Goal: Information Seeking & Learning: Learn about a topic

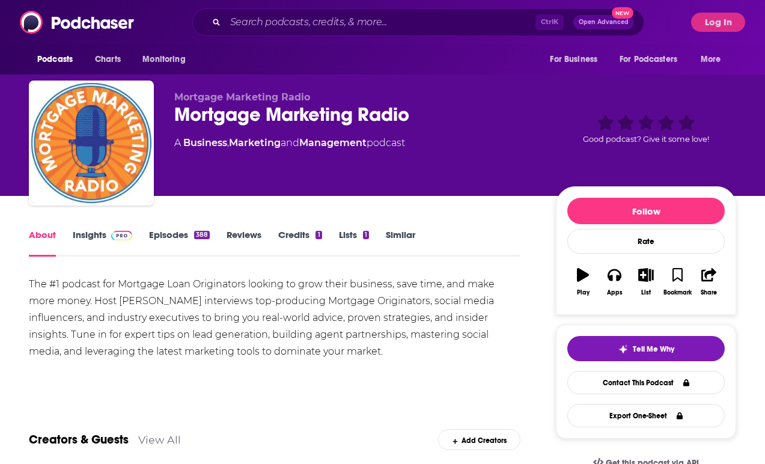
click at [91, 231] on link "Insights" at bounding box center [102, 243] width 59 height 28
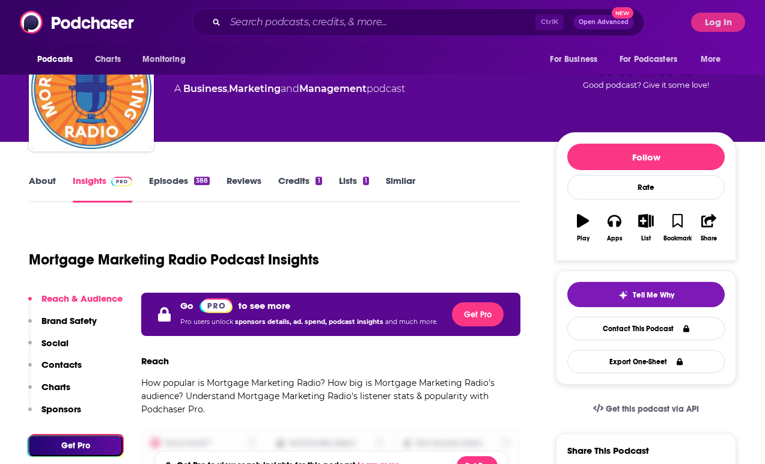
scroll to position [120, 0]
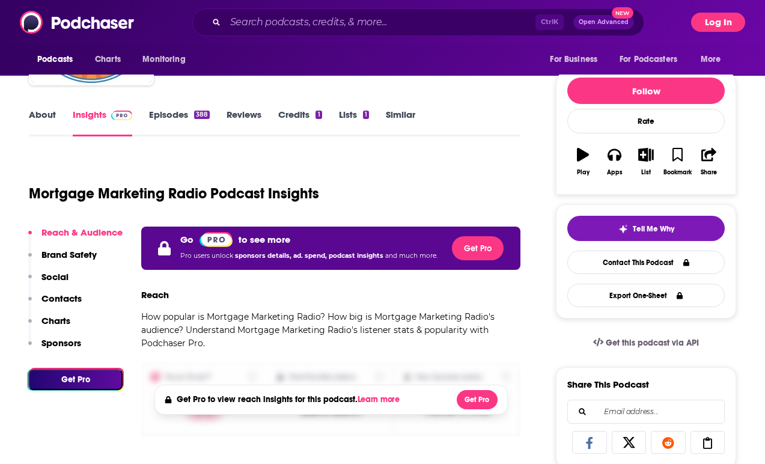
click at [735, 21] on button "Log In" at bounding box center [718, 22] width 54 height 19
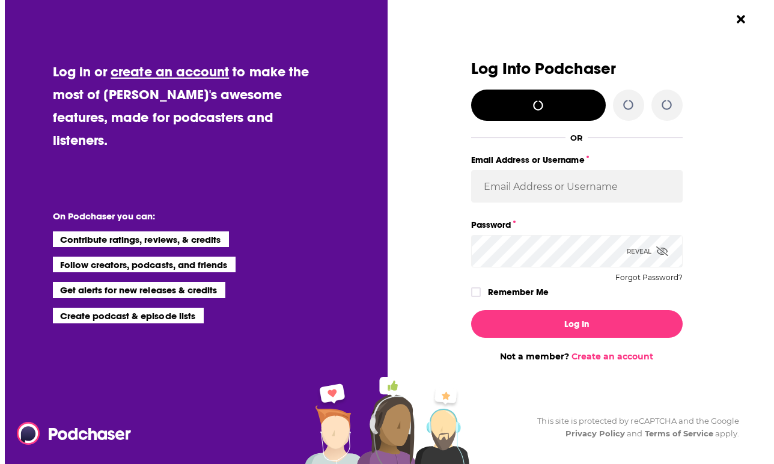
scroll to position [0, 0]
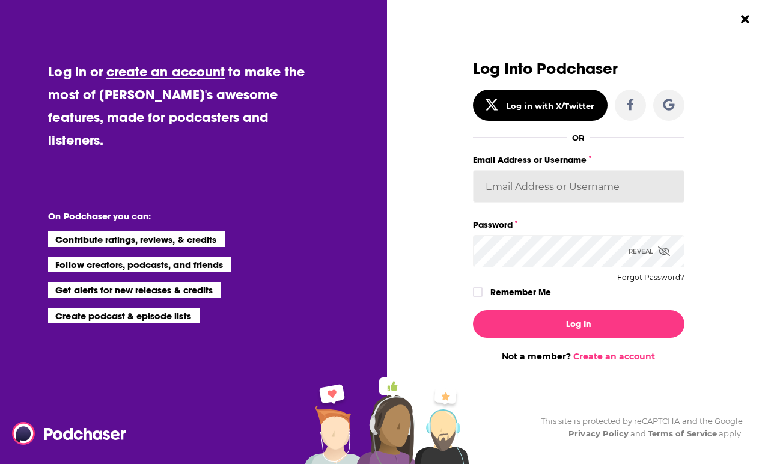
type input "HavasFormulab2b"
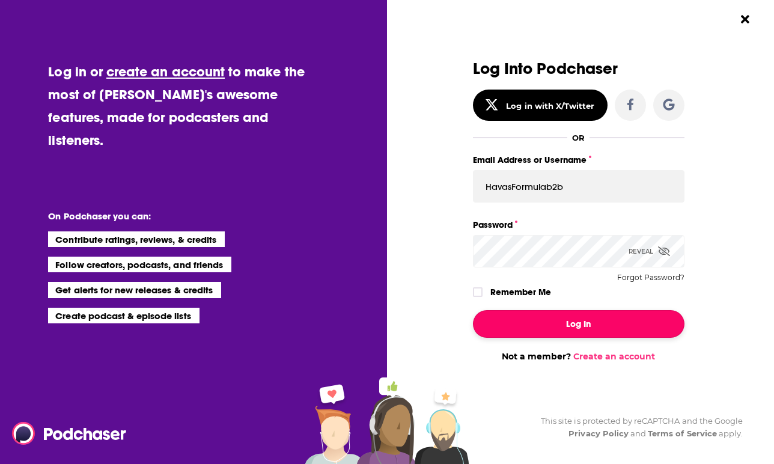
click at [558, 321] on button "Log In" at bounding box center [578, 324] width 211 height 28
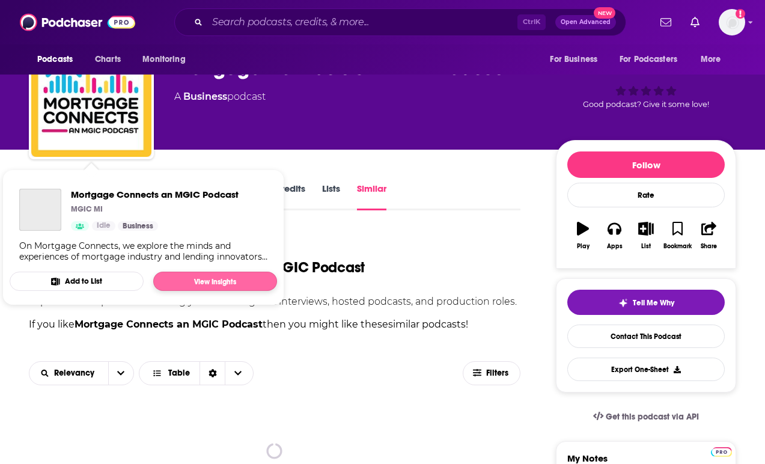
scroll to position [60, 0]
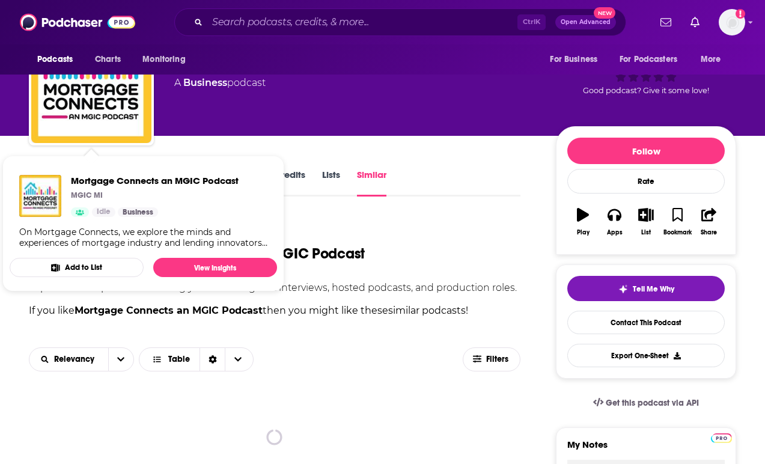
click at [396, 254] on div "Podcasts like Mortgage Connects an MGIC Podcast" at bounding box center [274, 246] width 491 height 61
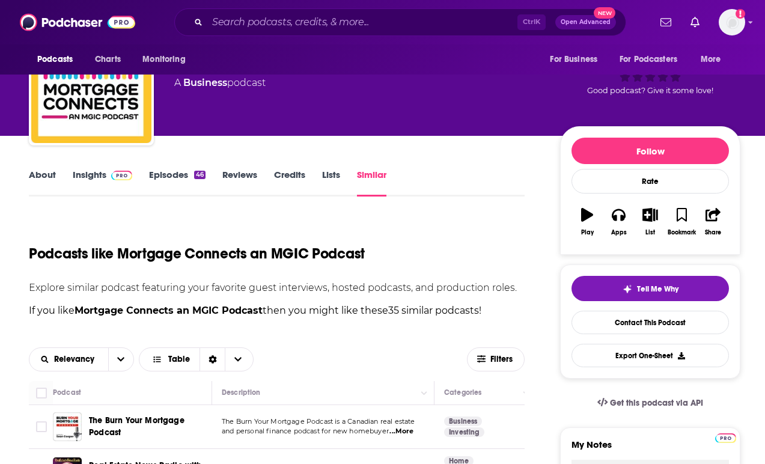
click at [106, 191] on link "Insights" at bounding box center [102, 183] width 59 height 28
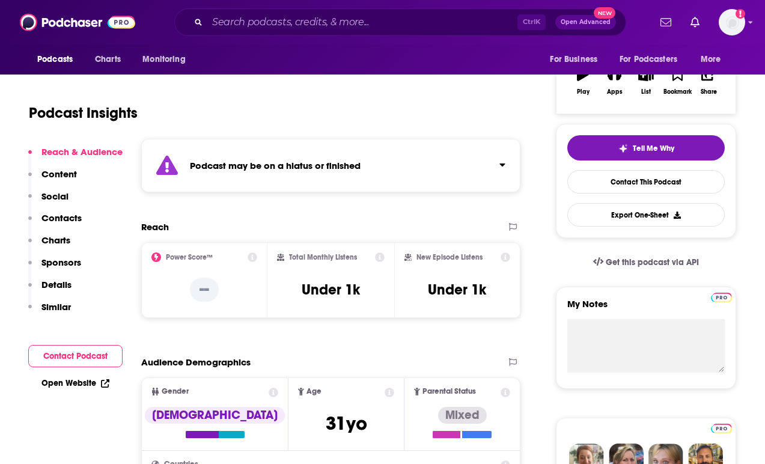
scroll to position [240, 0]
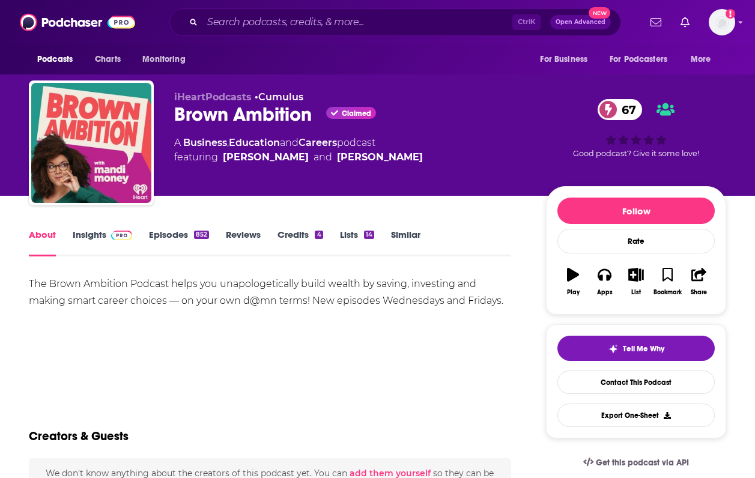
click at [80, 234] on link "Insights" at bounding box center [102, 243] width 59 height 28
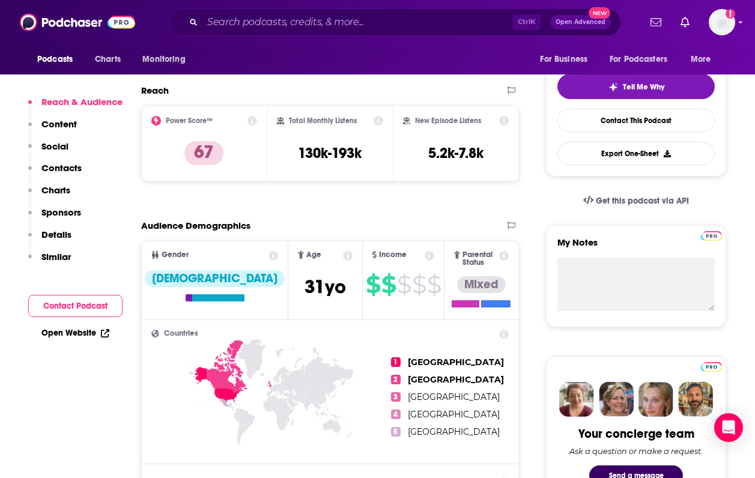
scroll to position [240, 0]
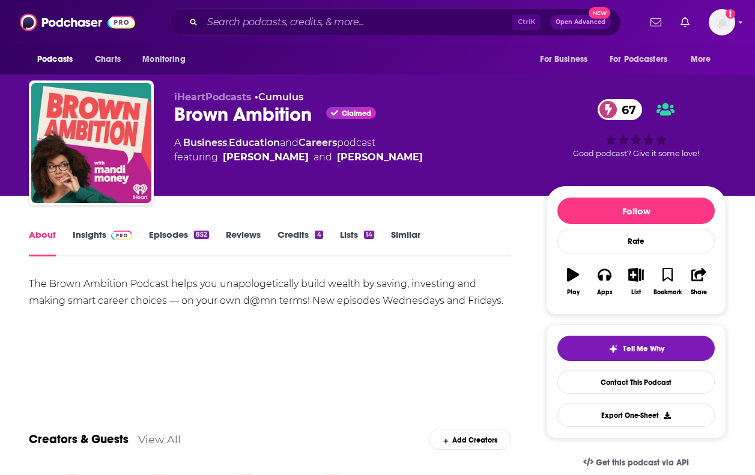
click at [410, 234] on link "Similar" at bounding box center [405, 243] width 29 height 28
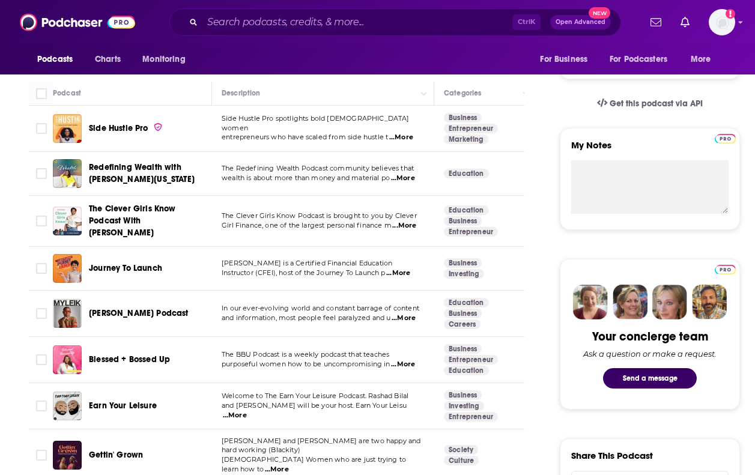
scroll to position [299, 0]
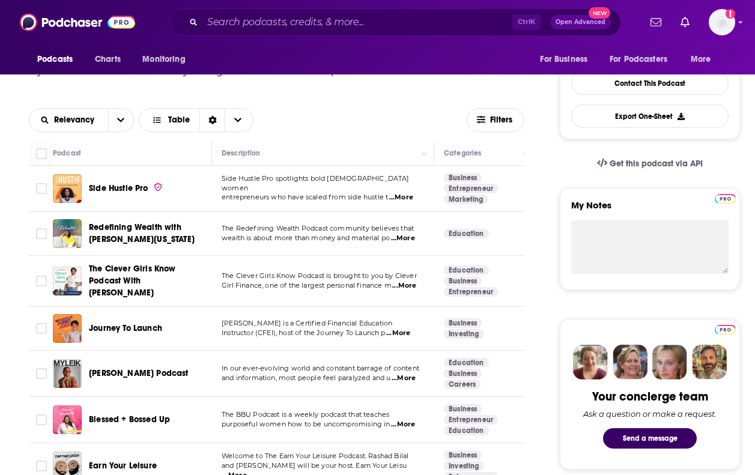
click at [410, 285] on span "...More" at bounding box center [404, 286] width 24 height 10
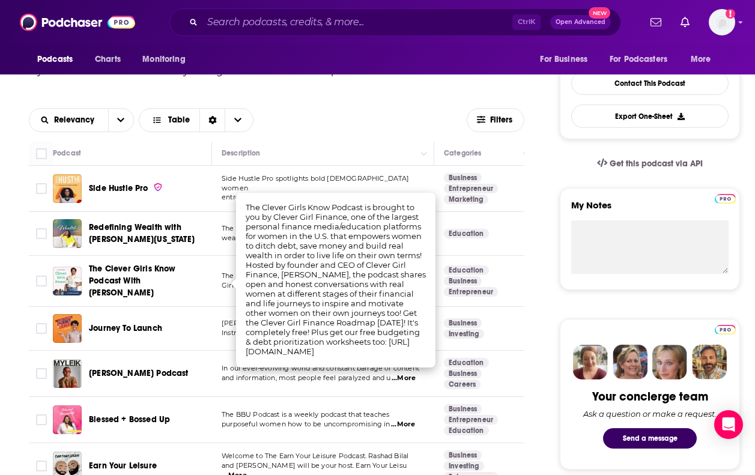
click at [344, 129] on div "Relevancy Table" at bounding box center [248, 120] width 438 height 24
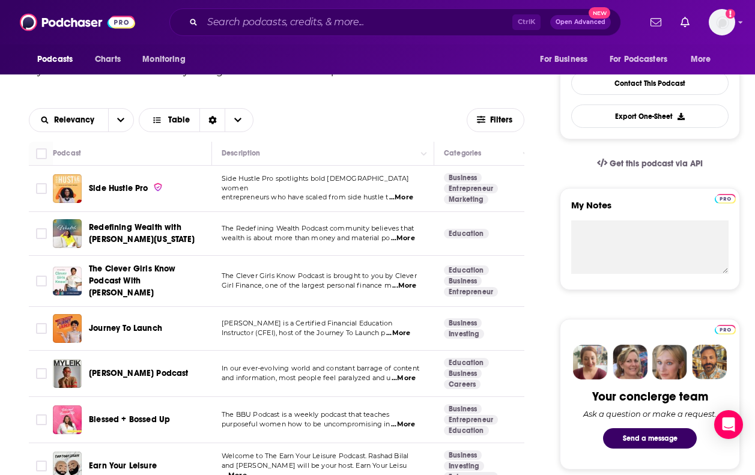
click at [327, 238] on span "wealth is about more than money and material po" at bounding box center [306, 238] width 168 height 8
click at [415, 235] on span "...More" at bounding box center [403, 239] width 24 height 10
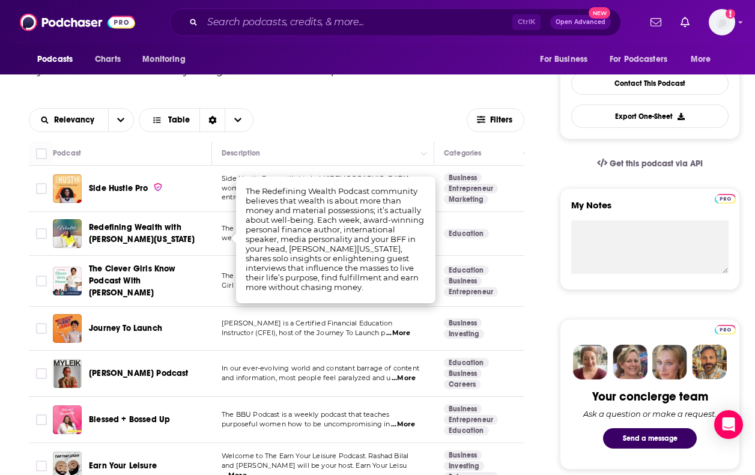
click at [217, 236] on td "The Redefining Wealth Podcast community believes that wealth is about more than…" at bounding box center [323, 234] width 222 height 44
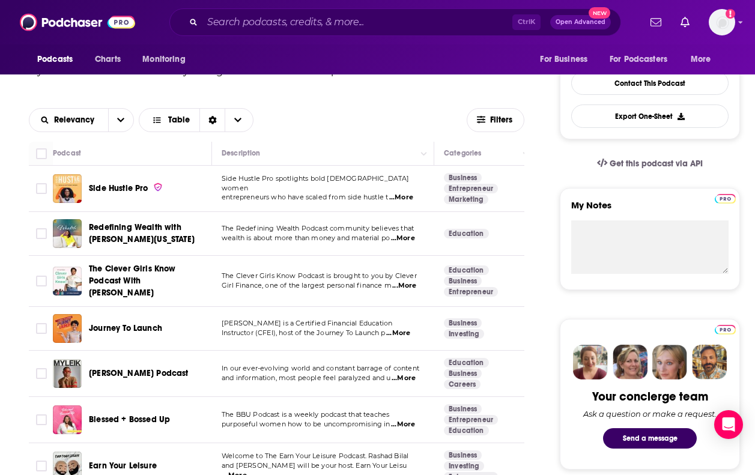
click at [411, 281] on span "...More" at bounding box center [404, 286] width 24 height 10
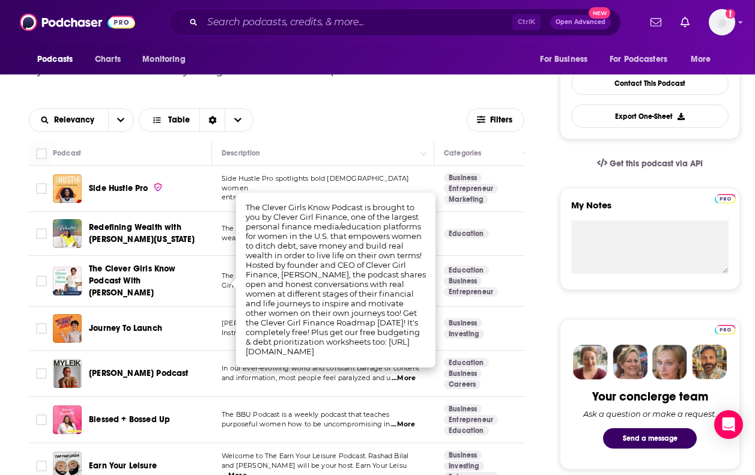
click at [231, 274] on span "The Clever Girls Know Podcast is brought to you by Clever" at bounding box center [319, 275] width 195 height 8
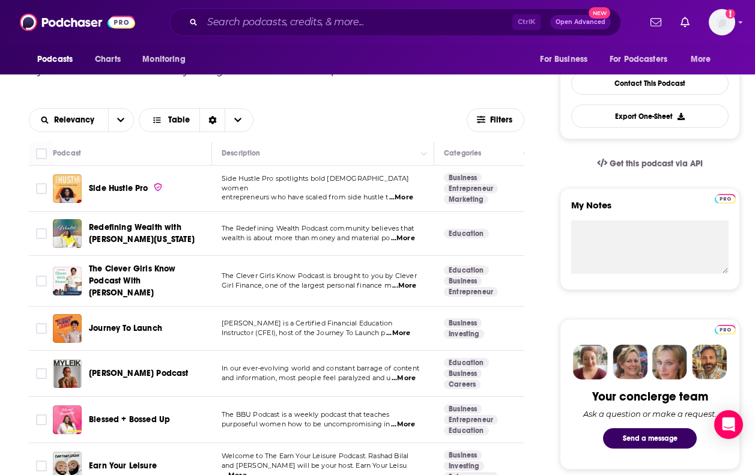
scroll to position [359, 0]
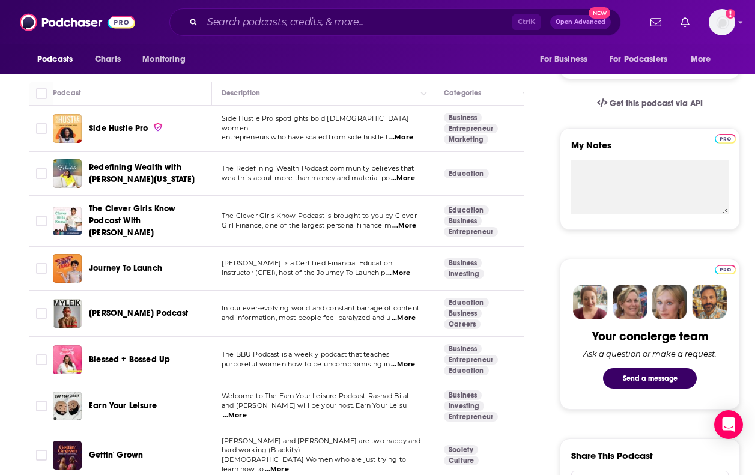
click at [398, 314] on span "...More" at bounding box center [404, 319] width 24 height 10
click at [225, 321] on td "In our ever-evolving world and constant barrage of content and information, mos…" at bounding box center [323, 314] width 222 height 46
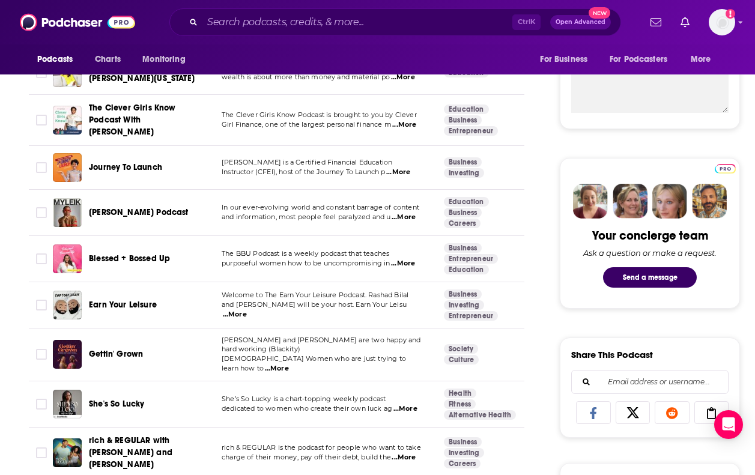
scroll to position [479, 0]
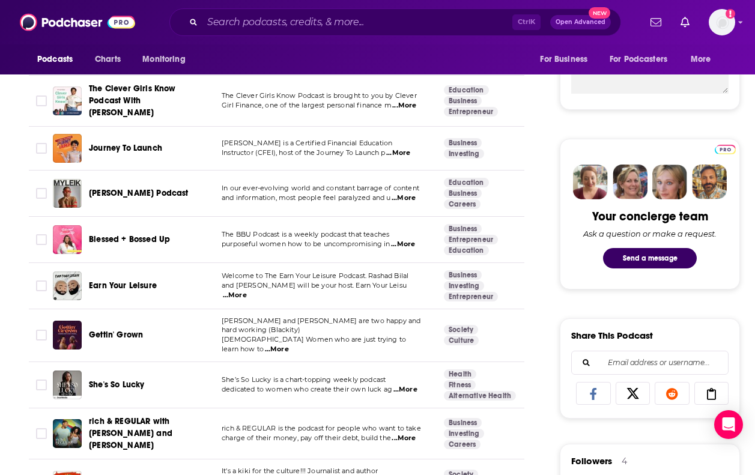
click at [289, 345] on span "...More" at bounding box center [277, 350] width 24 height 10
click at [217, 332] on td "Keia and Jade are two happy and hard working (Blackity) Black Women who are jus…" at bounding box center [323, 335] width 222 height 53
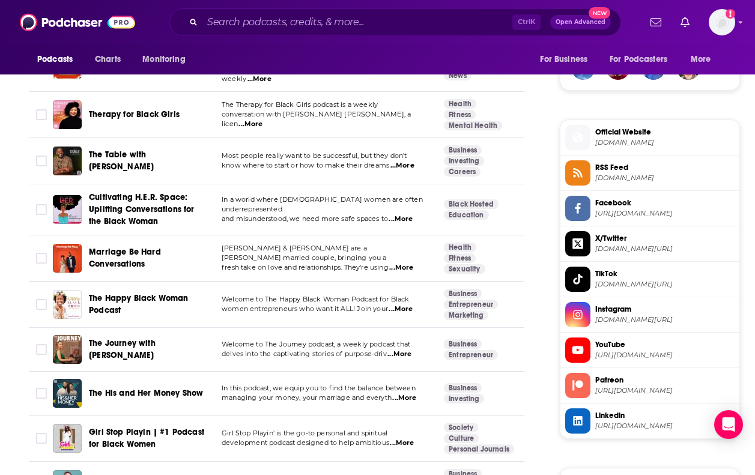
scroll to position [960, 0]
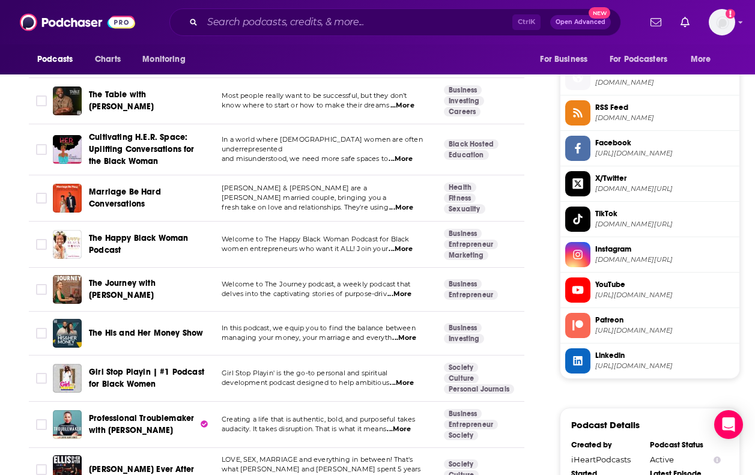
click at [407, 154] on span "...More" at bounding box center [401, 159] width 24 height 10
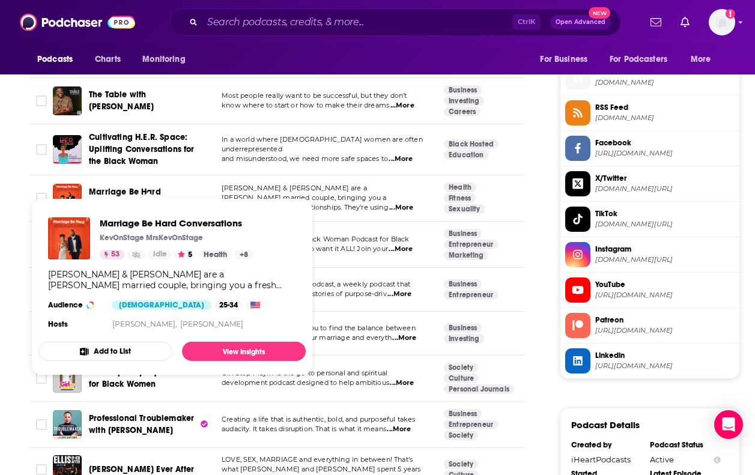
drag, startPoint x: 117, startPoint y: 168, endPoint x: 152, endPoint y: 172, distance: 35.0
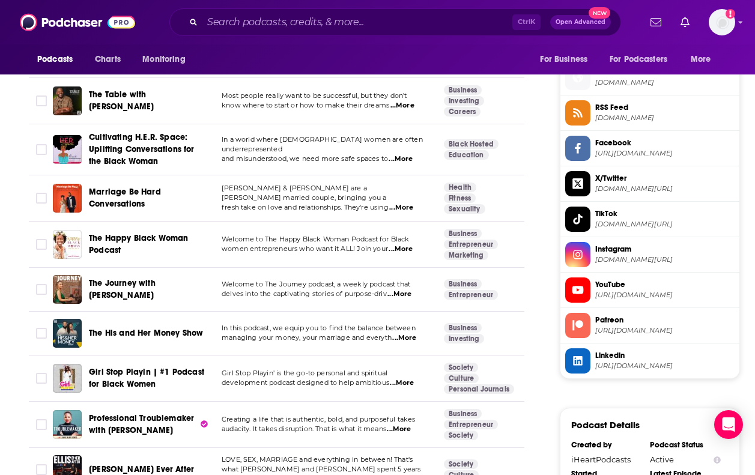
drag, startPoint x: 152, startPoint y: 172, endPoint x: 255, endPoint y: 172, distance: 102.7
click at [255, 184] on p "Kevin & Melissa are a young married couple, bringing you a" at bounding box center [323, 193] width 202 height 19
click at [144, 132] on span "Cultivating H.E.R. Space: Uplifting Conversations for the Black Woman" at bounding box center [142, 149] width 106 height 34
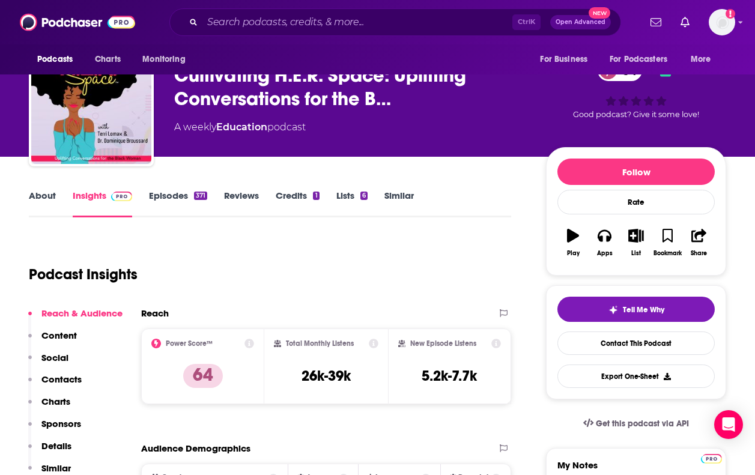
scroll to position [60, 0]
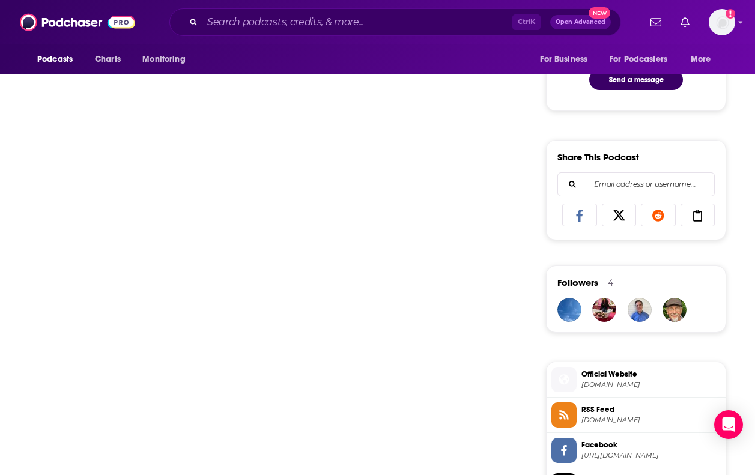
scroll to position [661, 0]
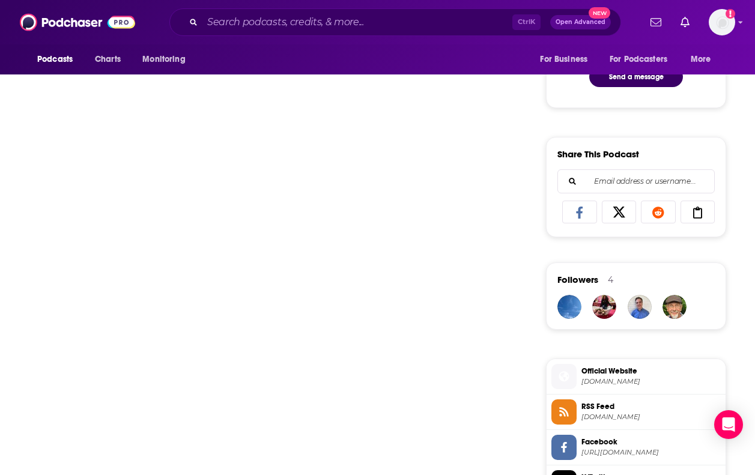
click at [316, 458] on div "spinner" at bounding box center [270, 407] width 482 height 1231
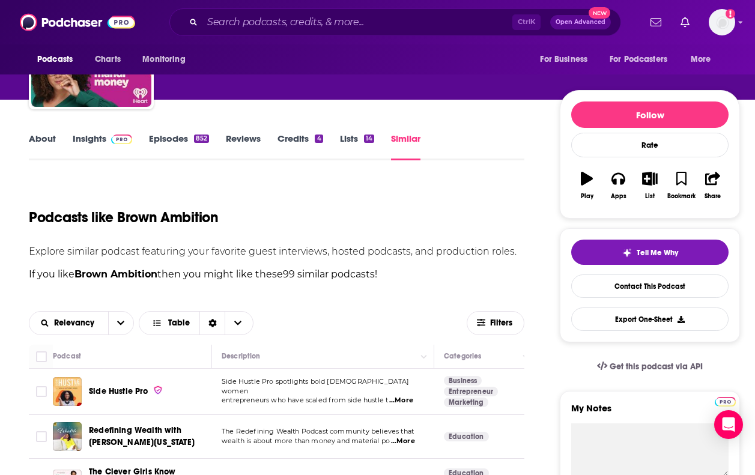
scroll to position [0, 0]
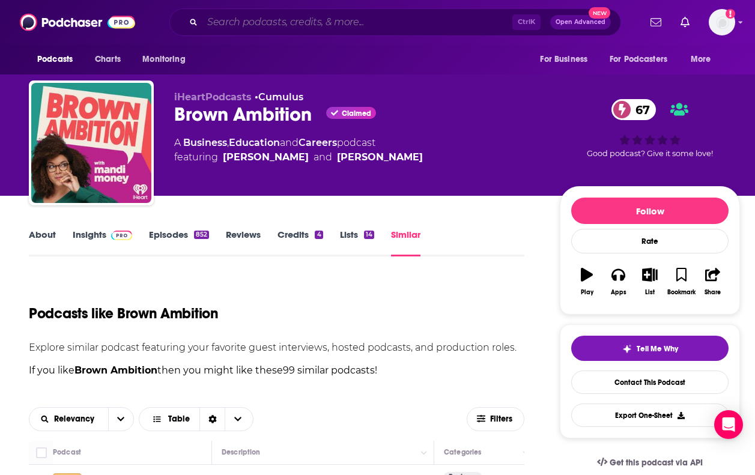
click at [259, 23] on input "Search podcasts, credits, & more..." at bounding box center [357, 22] width 310 height 19
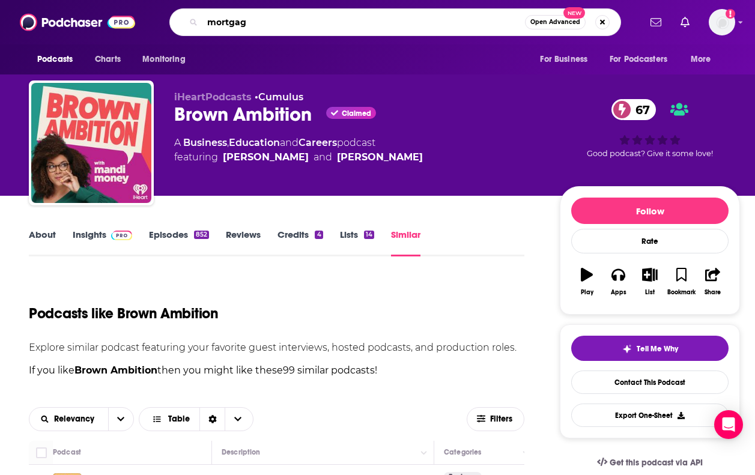
type input "mortgage"
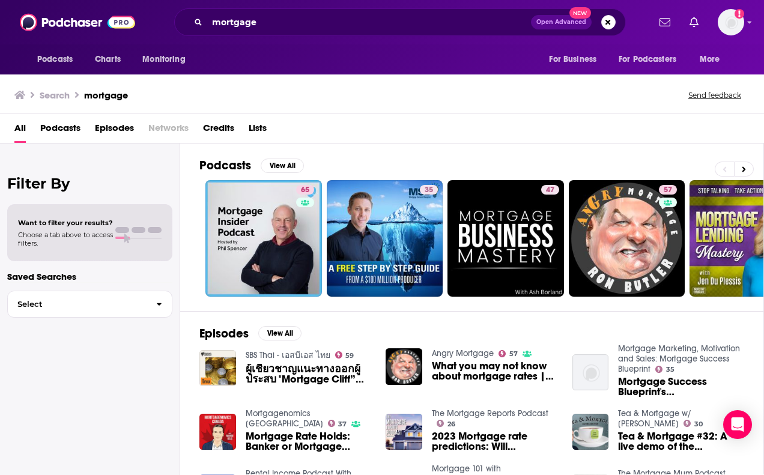
click at [390, 124] on div "All Podcasts Episodes Networks Credits Lists" at bounding box center [384, 130] width 740 height 25
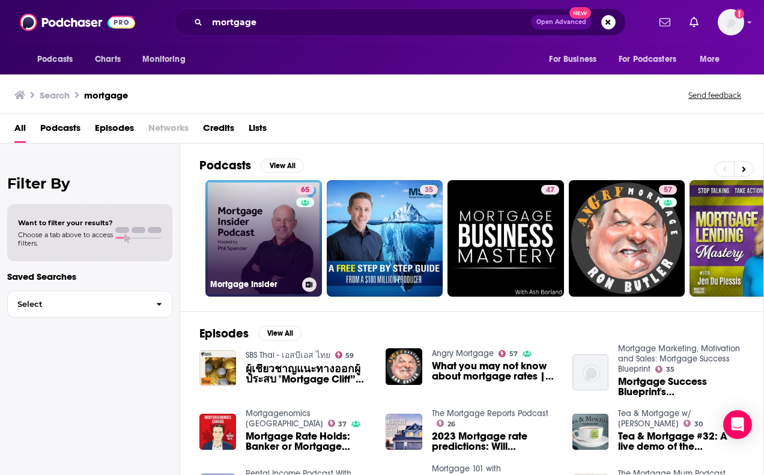
click at [265, 242] on link "65 Mortgage Insider" at bounding box center [263, 238] width 117 height 117
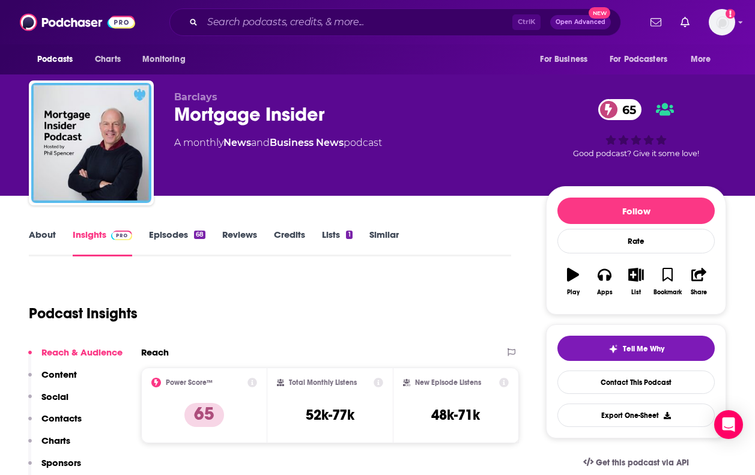
scroll to position [120, 0]
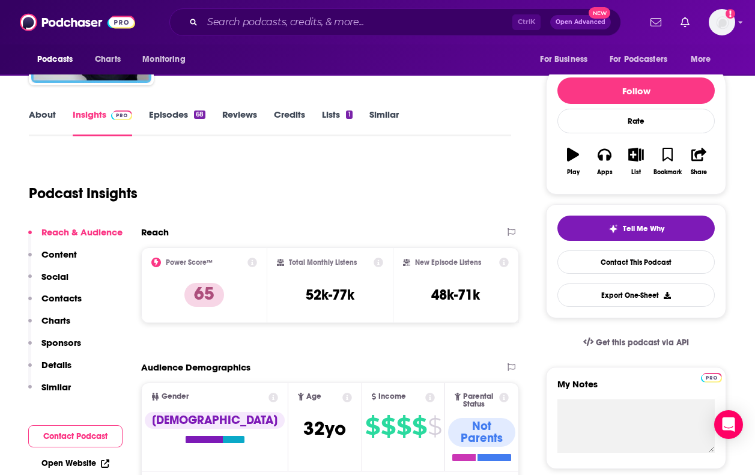
click at [175, 118] on link "Episodes 68" at bounding box center [177, 123] width 56 height 28
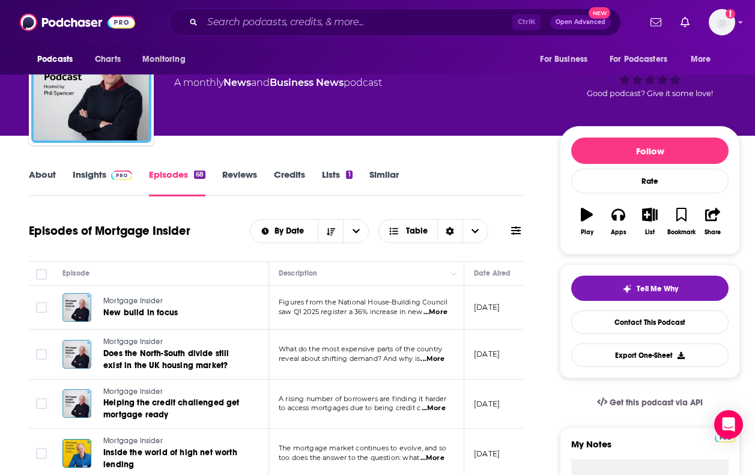
scroll to position [120, 0]
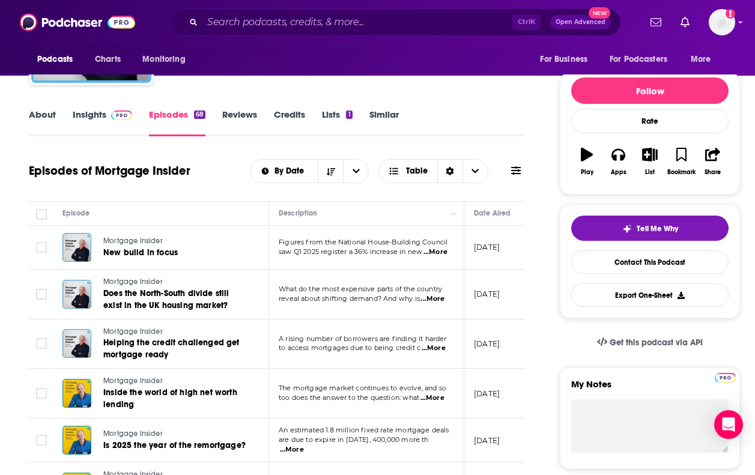
click at [105, 124] on link "Insights" at bounding box center [102, 123] width 59 height 28
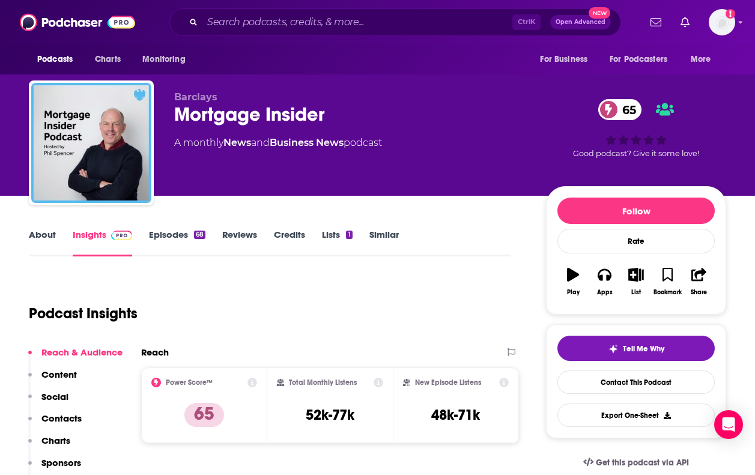
click at [50, 235] on link "About" at bounding box center [42, 243] width 27 height 28
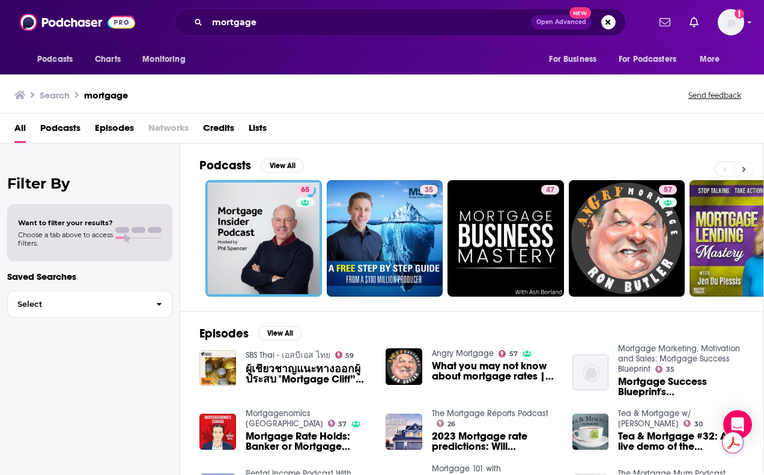
click at [745, 165] on icon at bounding box center [744, 169] width 4 height 8
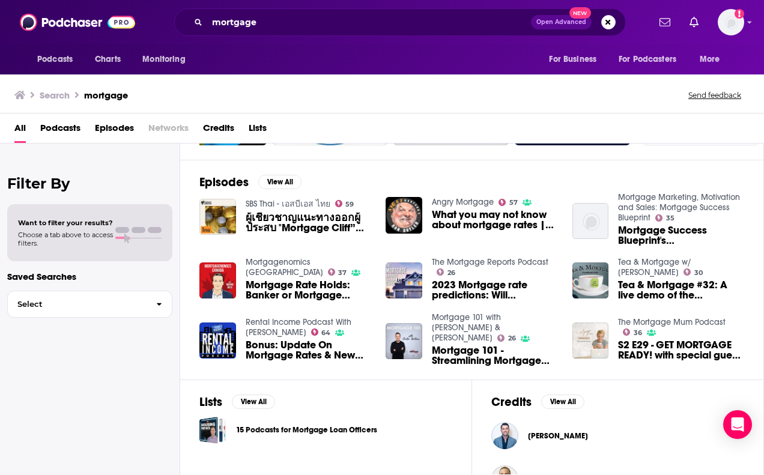
scroll to position [300, 0]
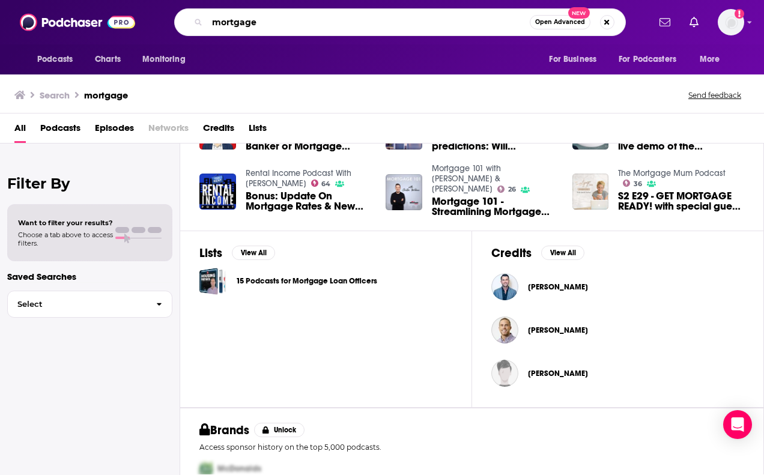
click at [230, 20] on input "mortgage" at bounding box center [368, 22] width 323 height 19
type input "real estate"
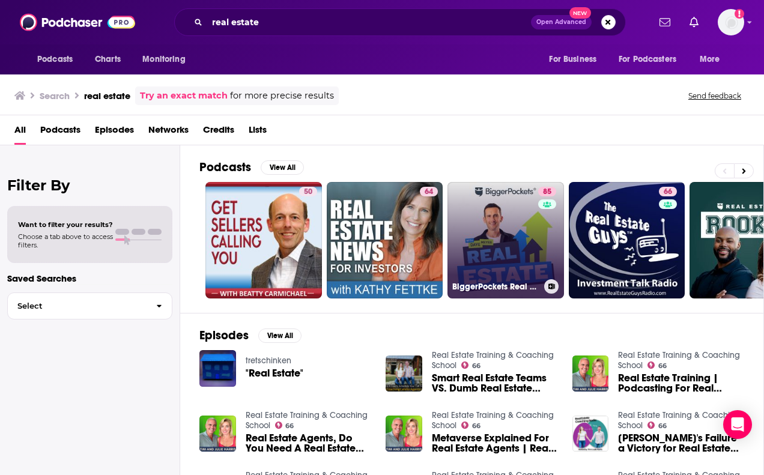
click at [506, 246] on link "85 BiggerPockets Real Estate Podcast" at bounding box center [505, 240] width 117 height 117
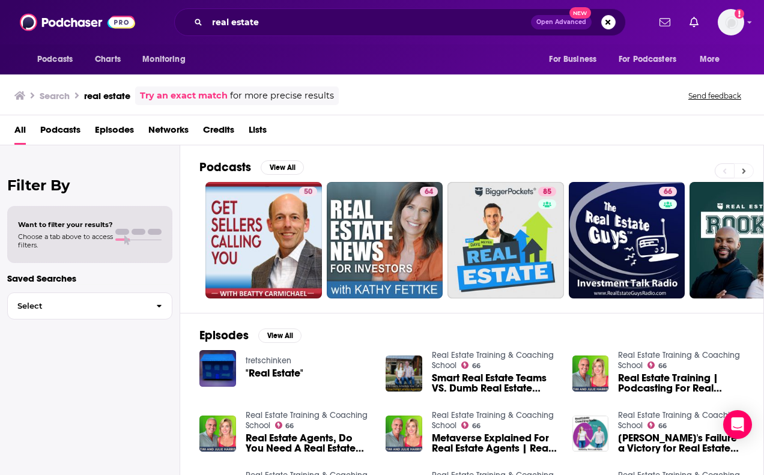
click at [749, 170] on button at bounding box center [744, 170] width 20 height 15
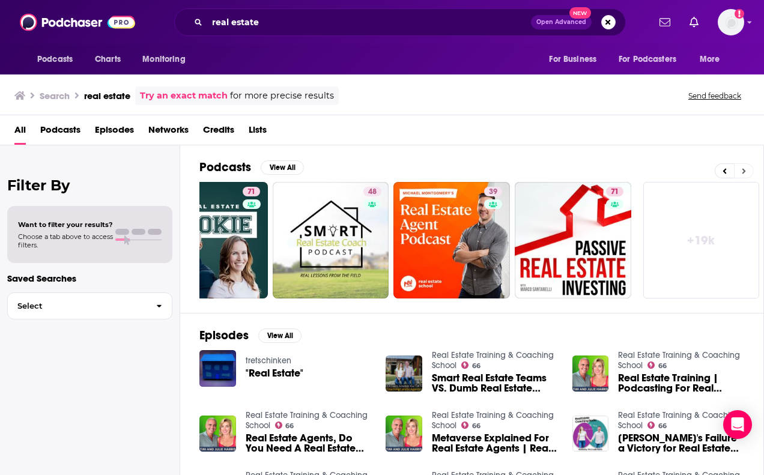
scroll to position [0, 539]
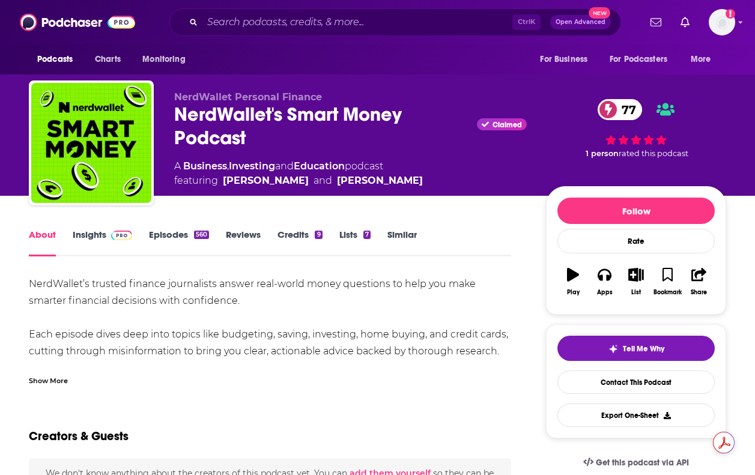
click at [93, 234] on link "Insights" at bounding box center [102, 243] width 59 height 28
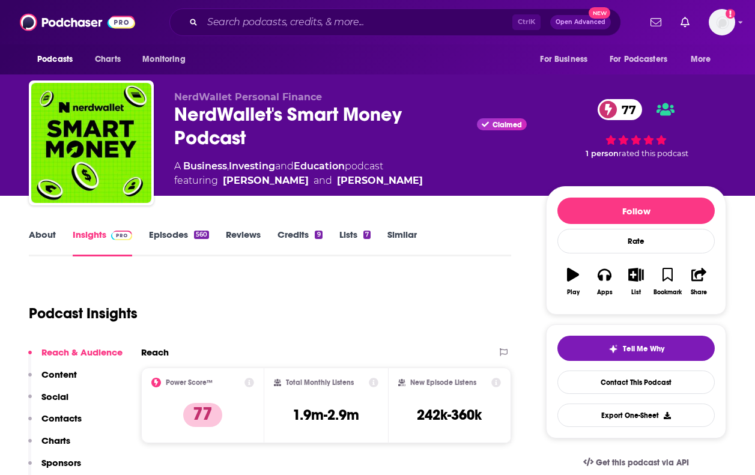
scroll to position [120, 0]
